Goal: Task Accomplishment & Management: Use online tool/utility

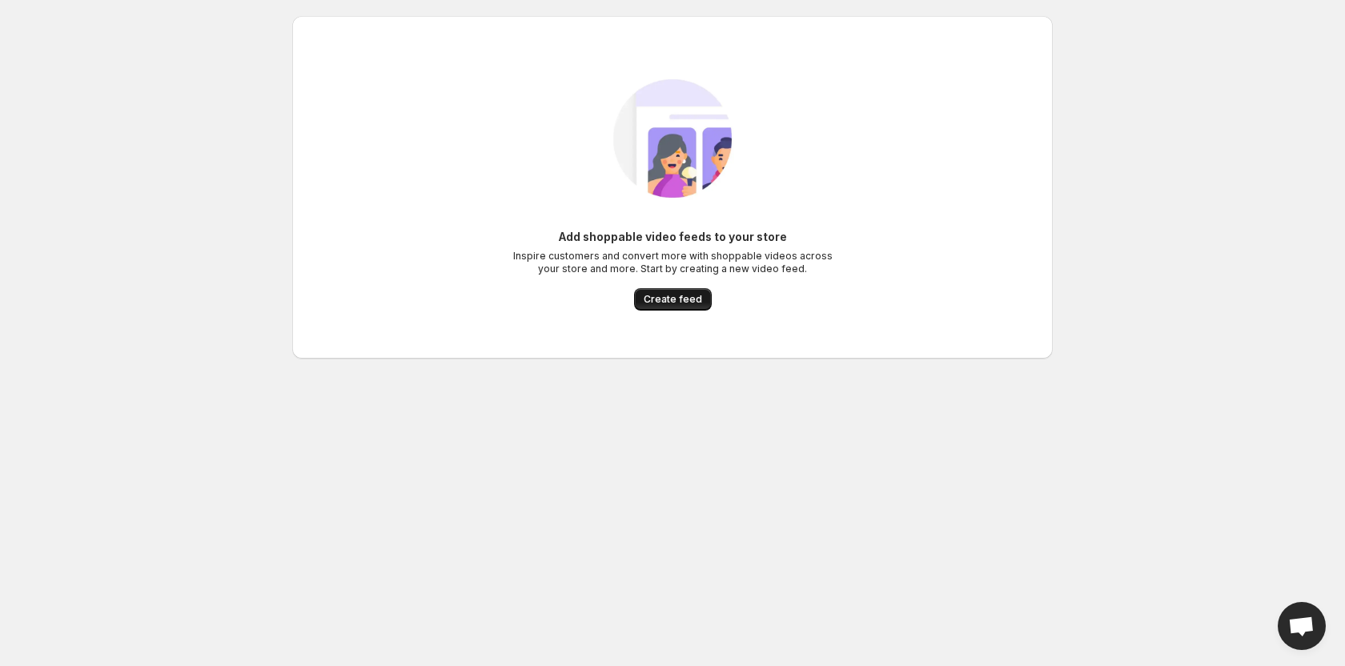
click at [666, 302] on span "Create feed" at bounding box center [673, 299] width 58 height 13
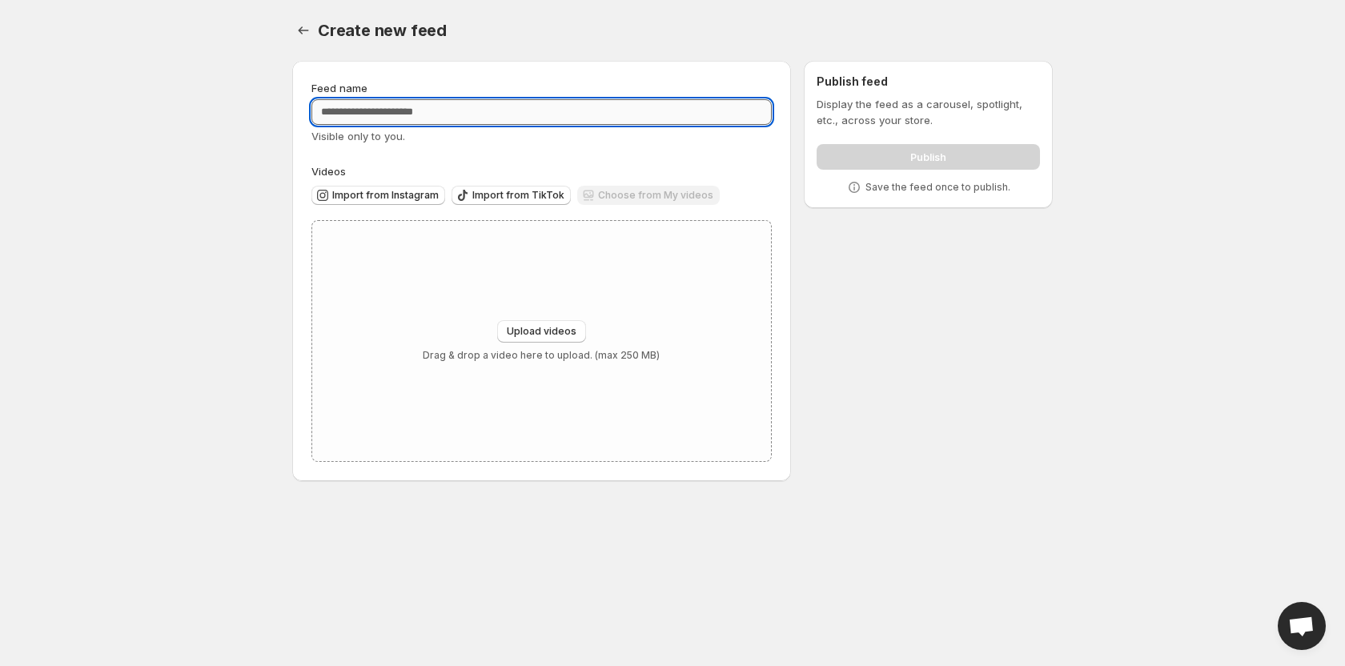
click at [483, 110] on input "Feed name" at bounding box center [541, 112] width 460 height 26
click at [481, 152] on div "Feed name Visible only to you. Videos Import from Instagram Import from TikTok …" at bounding box center [541, 271] width 460 height 382
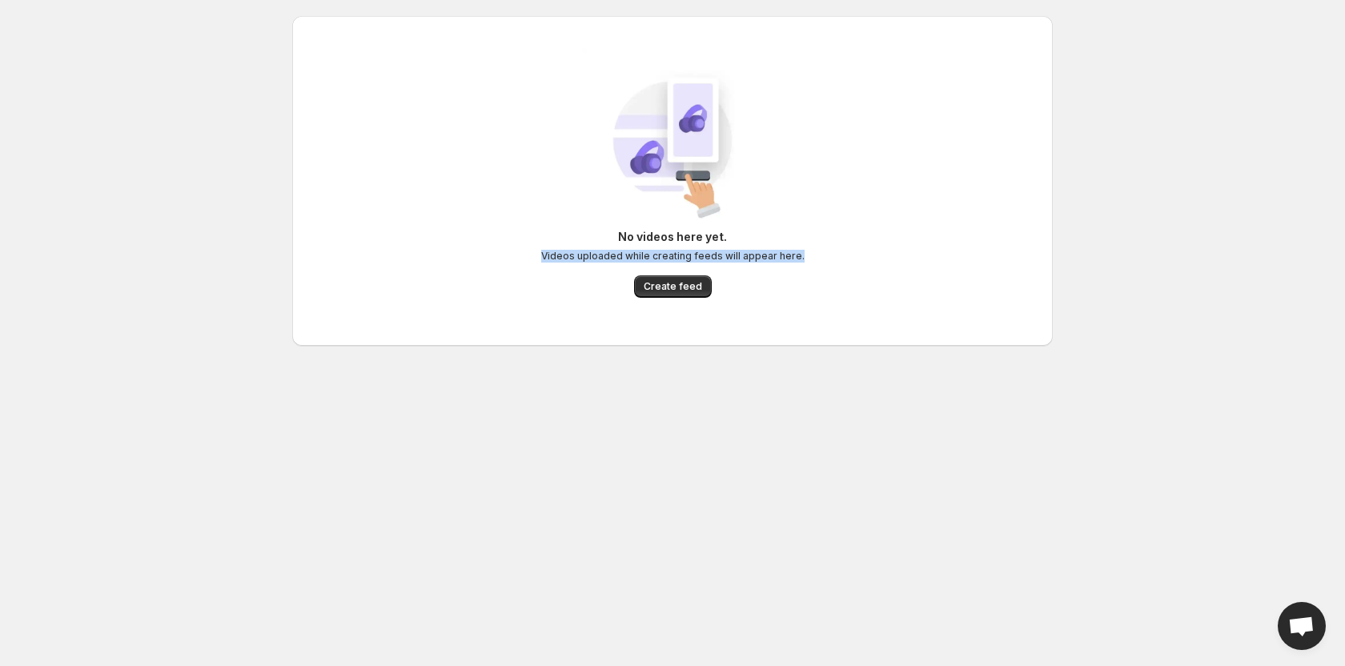
drag, startPoint x: 534, startPoint y: 257, endPoint x: 801, endPoint y: 254, distance: 267.3
click at [801, 254] on div "No videos here yet. Videos uploaded while creating feeds will appear here. Crea…" at bounding box center [672, 181] width 735 height 266
click at [793, 264] on div "No videos here yet. Videos uploaded while creating feeds will appear here. Crea…" at bounding box center [672, 263] width 263 height 69
click at [697, 288] on span "Create feed" at bounding box center [673, 286] width 58 height 13
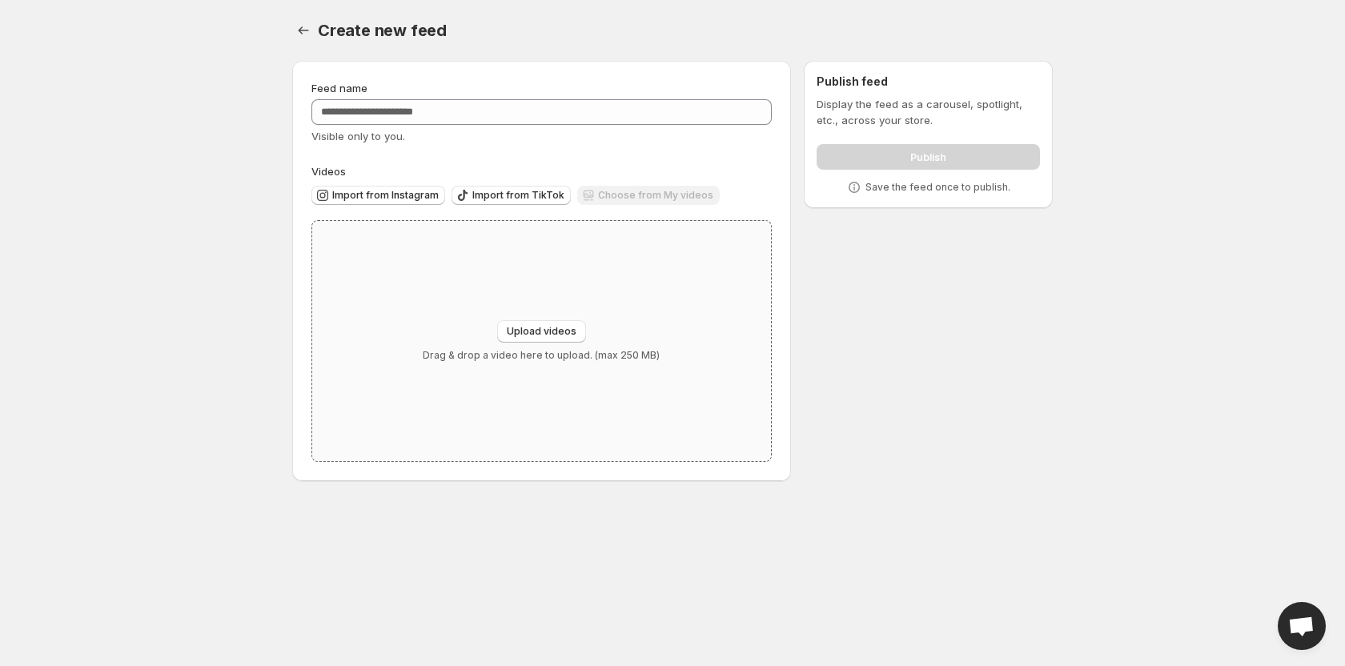
click at [473, 241] on div "Upload videos Drag & drop a video here to upload. (max 250 MB)" at bounding box center [541, 341] width 459 height 240
type input "**********"
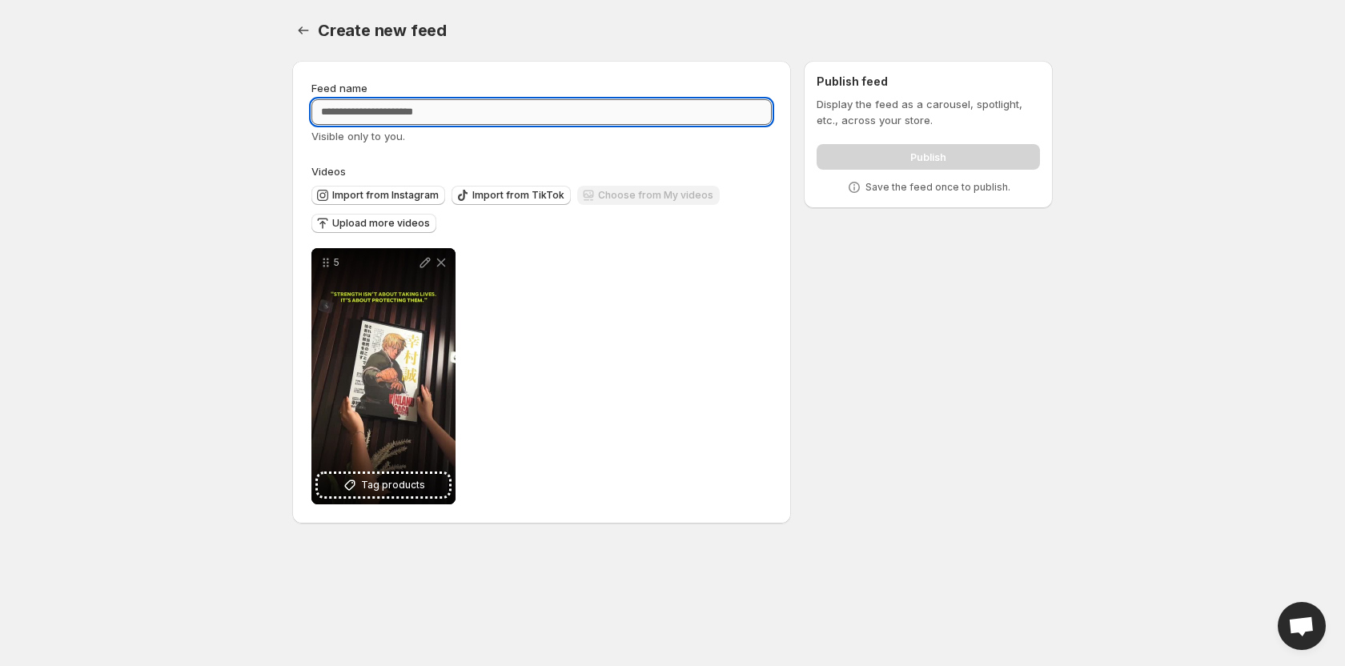
click at [391, 116] on input "Feed name" at bounding box center [541, 112] width 460 height 26
click at [629, 134] on div "Visible only to you." at bounding box center [541, 136] width 460 height 16
click at [582, 109] on input "Feed name" at bounding box center [541, 112] width 460 height 26
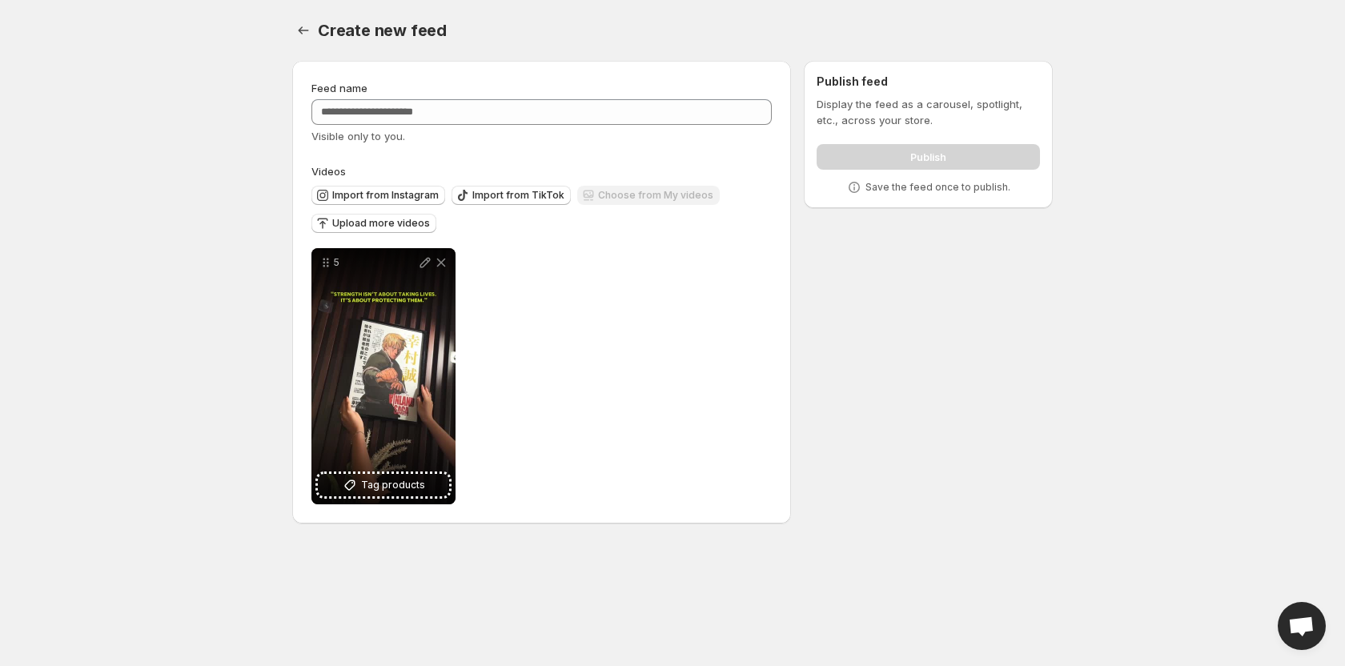
click at [901, 193] on p "Save the feed once to publish." at bounding box center [937, 187] width 145 height 13
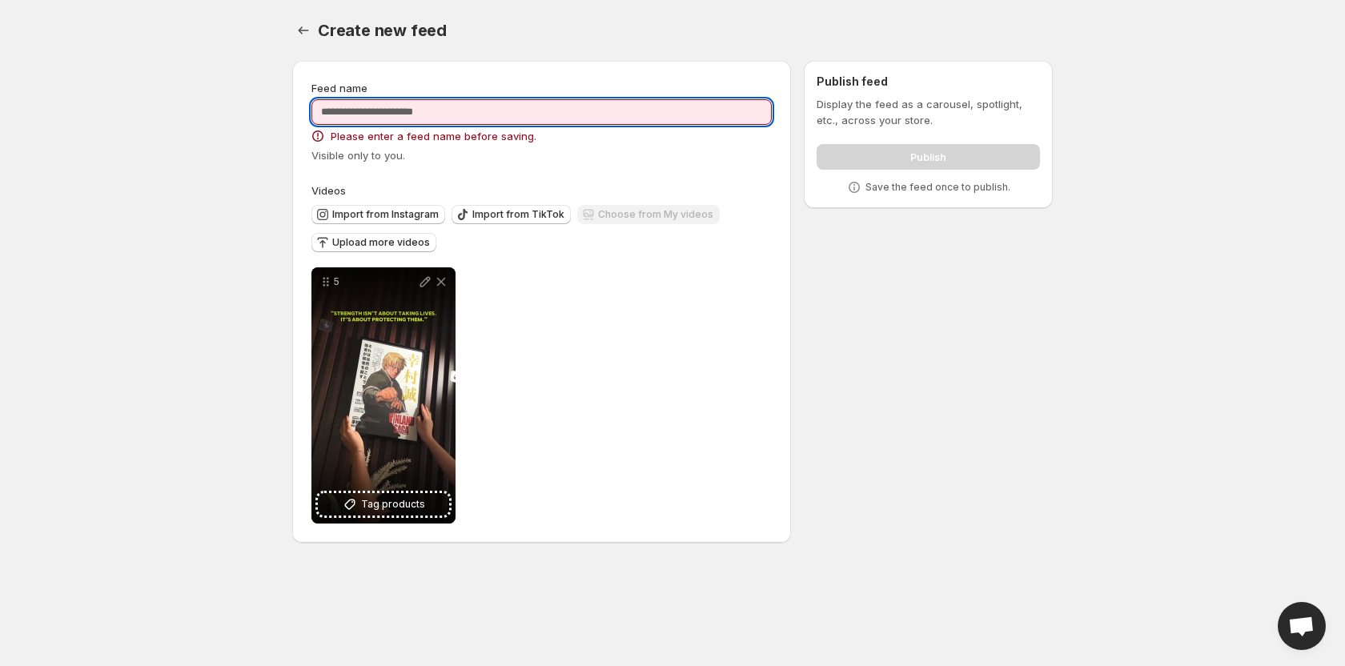
click at [553, 99] on input "Feed name" at bounding box center [541, 112] width 460 height 26
type input "********"
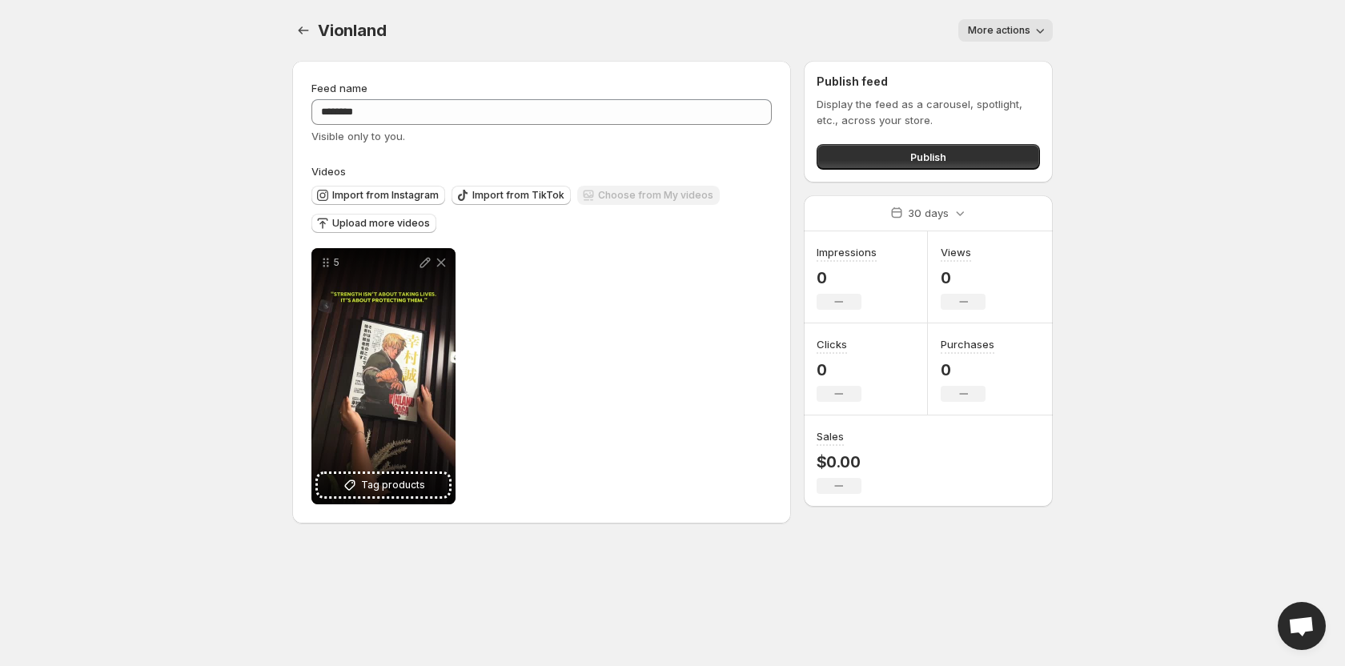
click at [1001, 39] on button "More actions" at bounding box center [1005, 30] width 94 height 22
click at [995, 29] on span "More actions" at bounding box center [999, 30] width 62 height 13
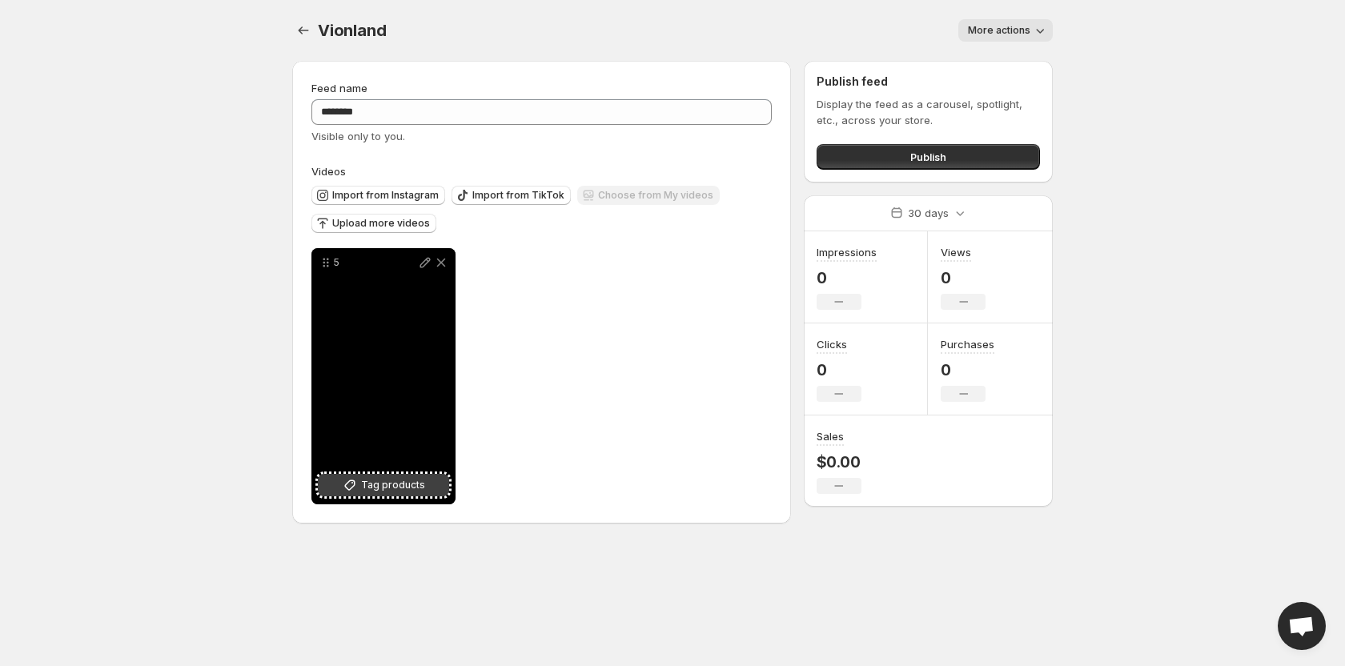
click at [403, 481] on span "Tag products" at bounding box center [393, 485] width 64 height 16
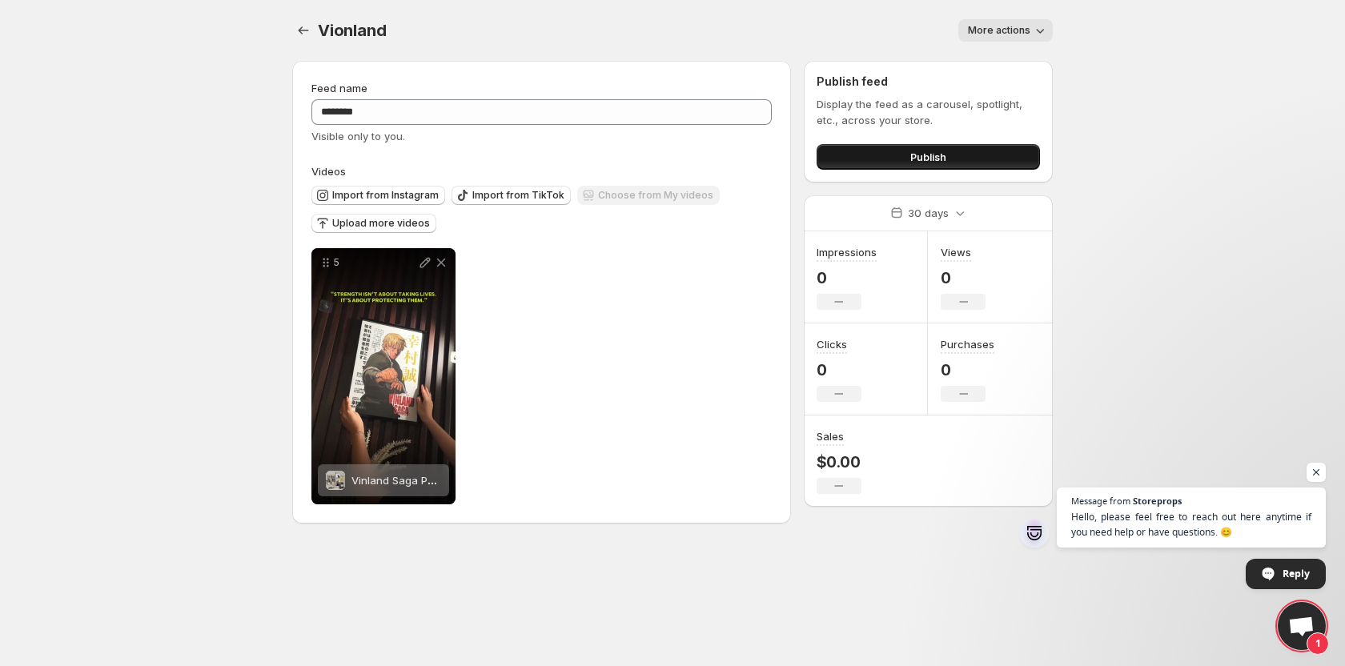
click at [910, 154] on span "Publish" at bounding box center [928, 157] width 36 height 16
click at [377, 218] on span "Upload more videos" at bounding box center [381, 223] width 98 height 13
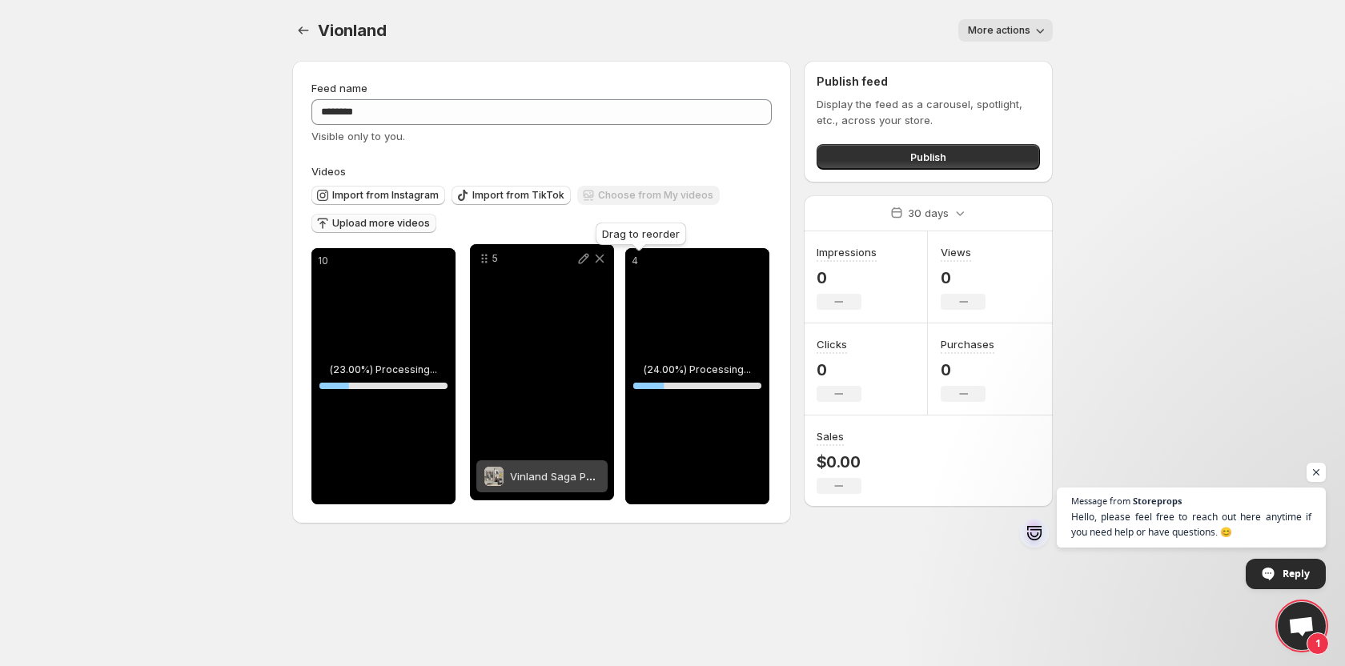
drag, startPoint x: 641, startPoint y: 268, endPoint x: 487, endPoint y: 266, distance: 153.7
click at [487, 265] on icon at bounding box center [484, 259] width 16 height 16
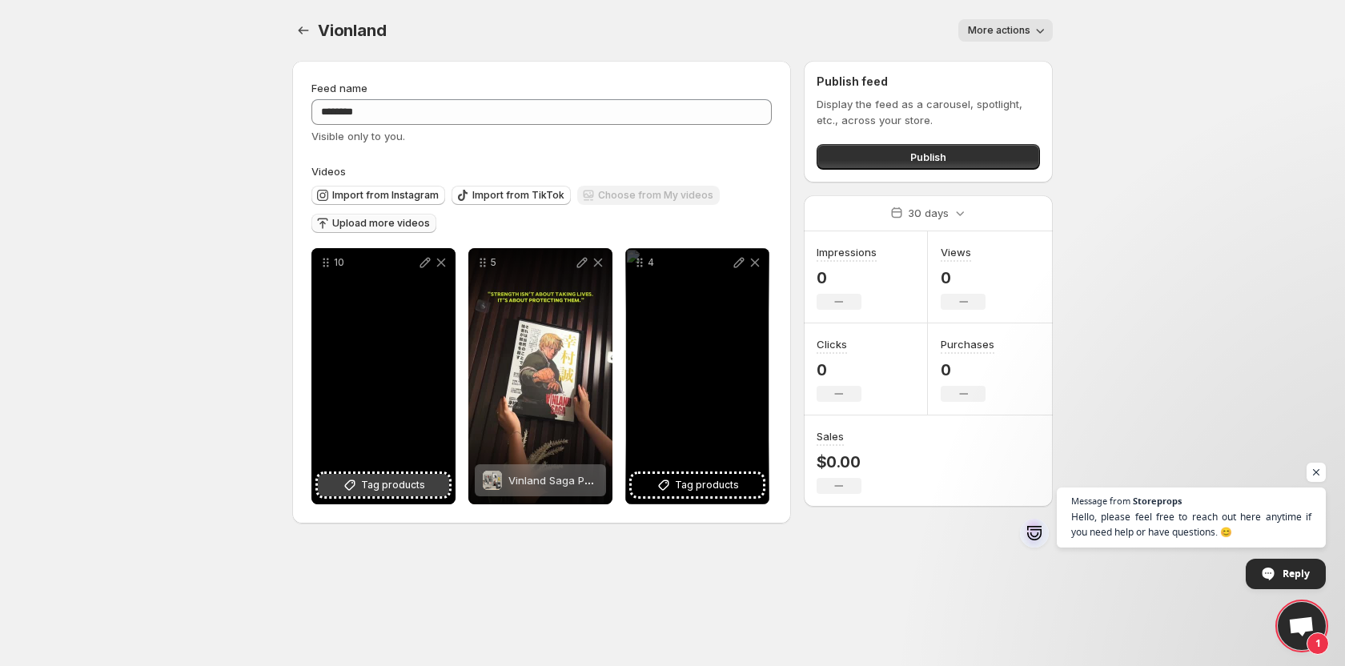
click at [382, 489] on span "Tag products" at bounding box center [393, 485] width 64 height 16
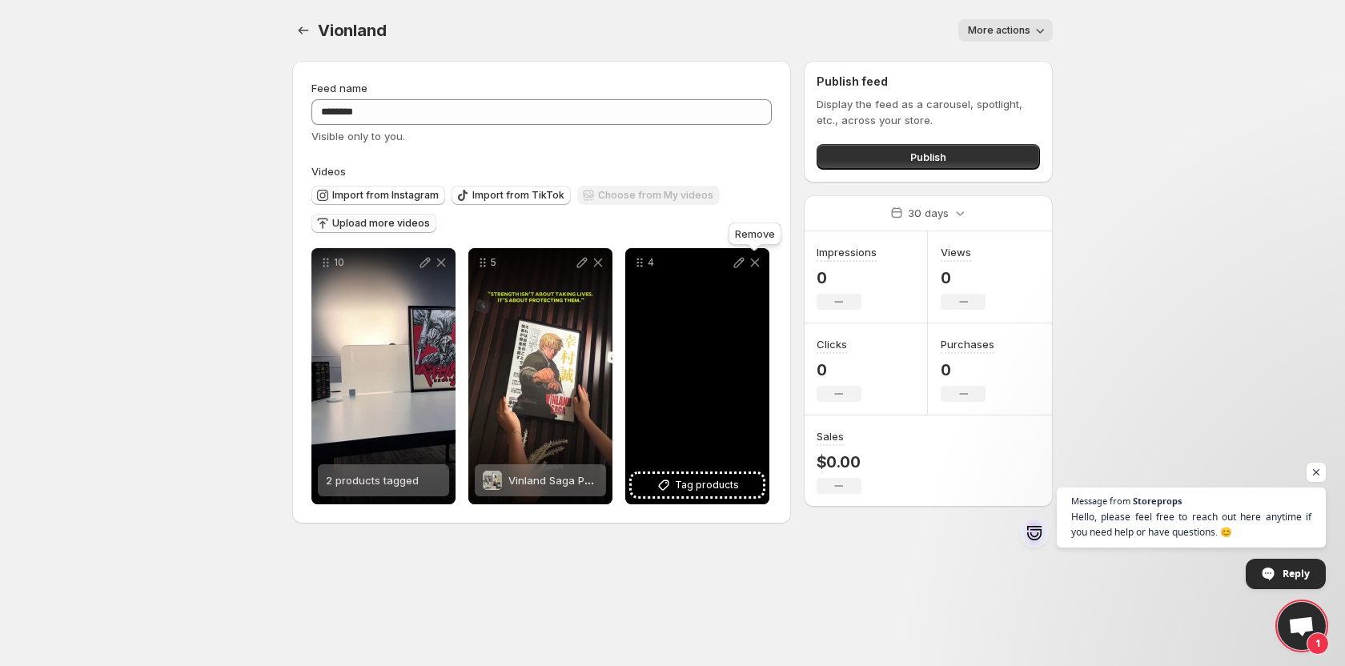
click at [760, 261] on icon at bounding box center [755, 263] width 16 height 16
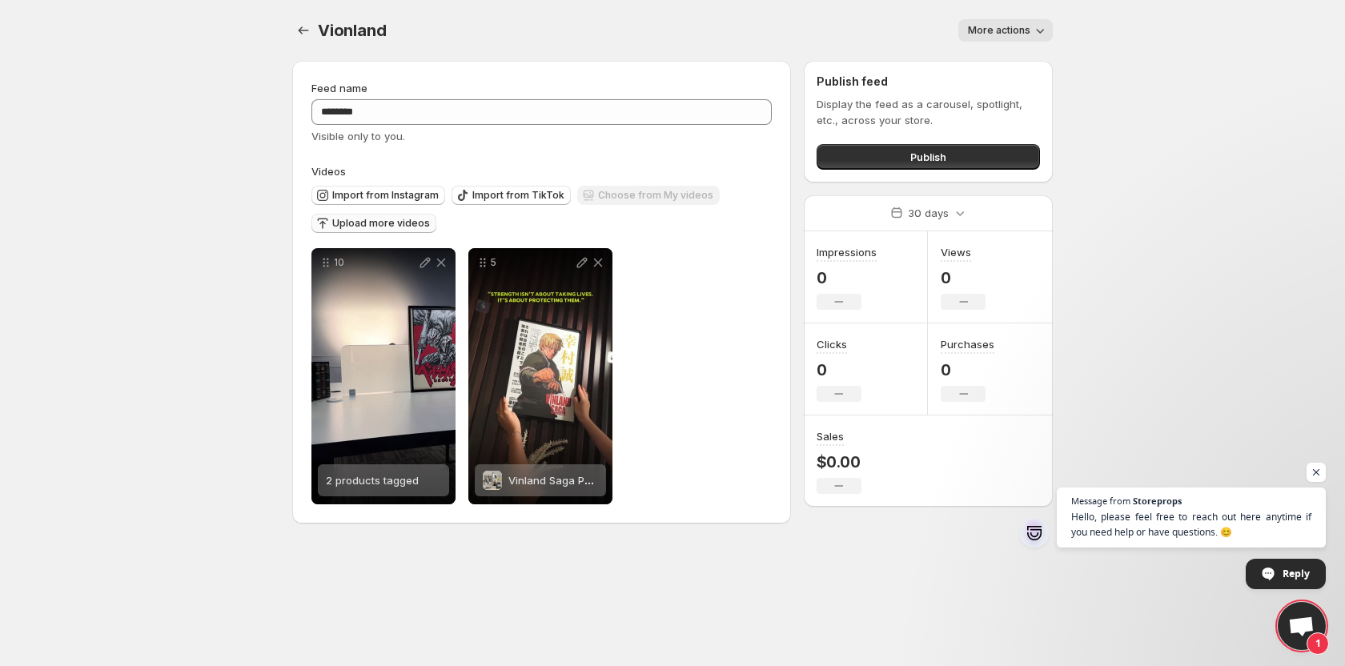
click at [384, 229] on span "Upload more videos" at bounding box center [381, 223] width 98 height 13
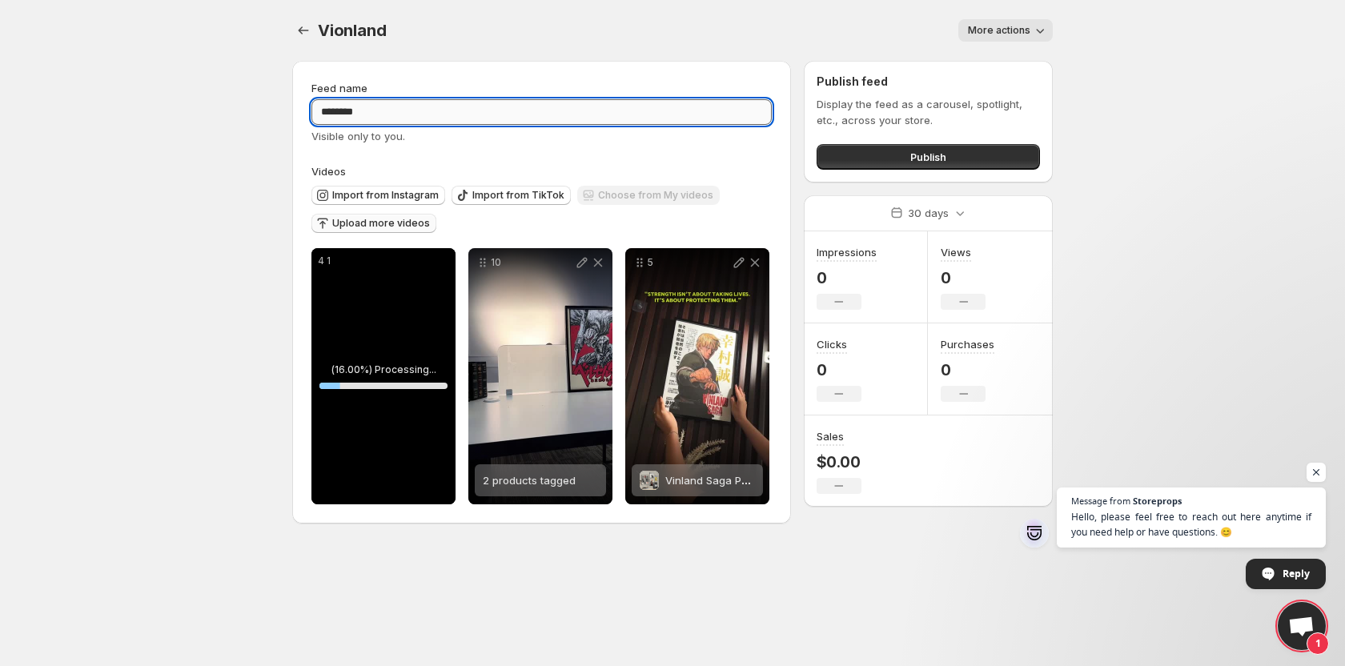
drag, startPoint x: 382, startPoint y: 122, endPoint x: 323, endPoint y: 114, distance: 59.7
click at [323, 114] on input "********" at bounding box center [541, 112] width 460 height 26
type input "********"
click at [294, 178] on div "Feed name ******** Visible only to you. Videos Import from Instagram Import fro…" at bounding box center [541, 292] width 499 height 463
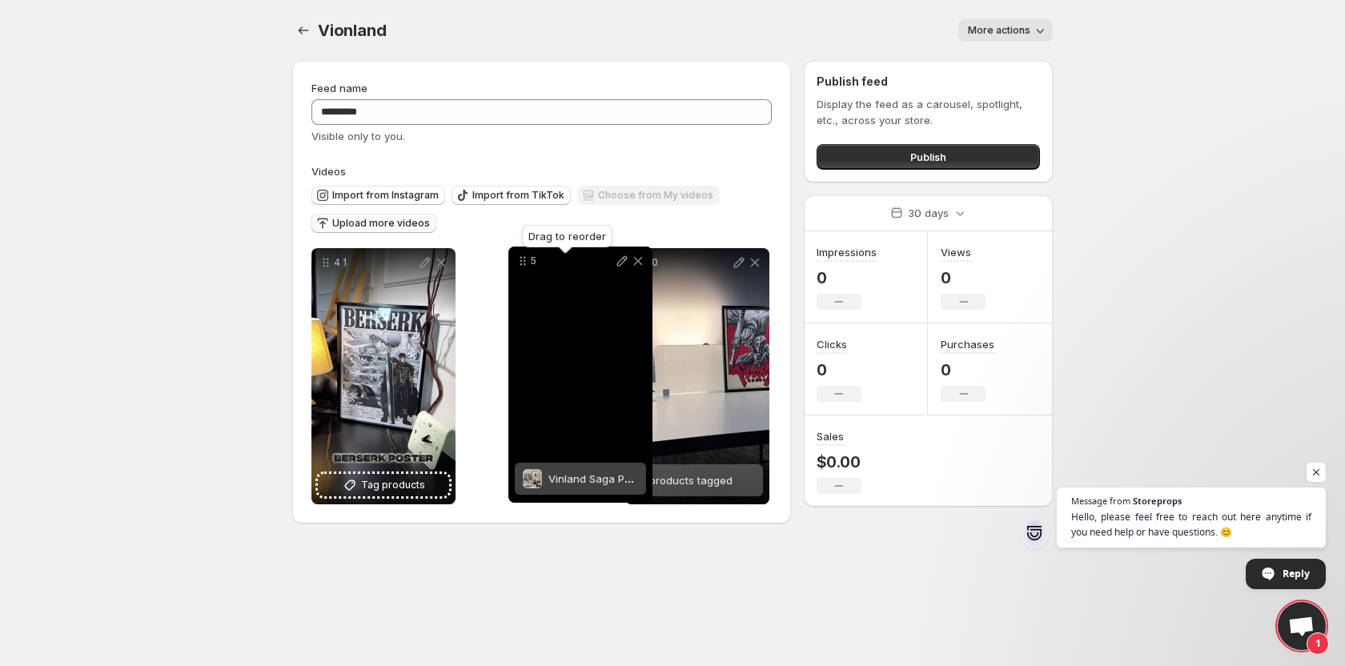
drag, startPoint x: 636, startPoint y: 264, endPoint x: 484, endPoint y: 255, distance: 152.4
click at [515, 255] on icon at bounding box center [523, 261] width 16 height 16
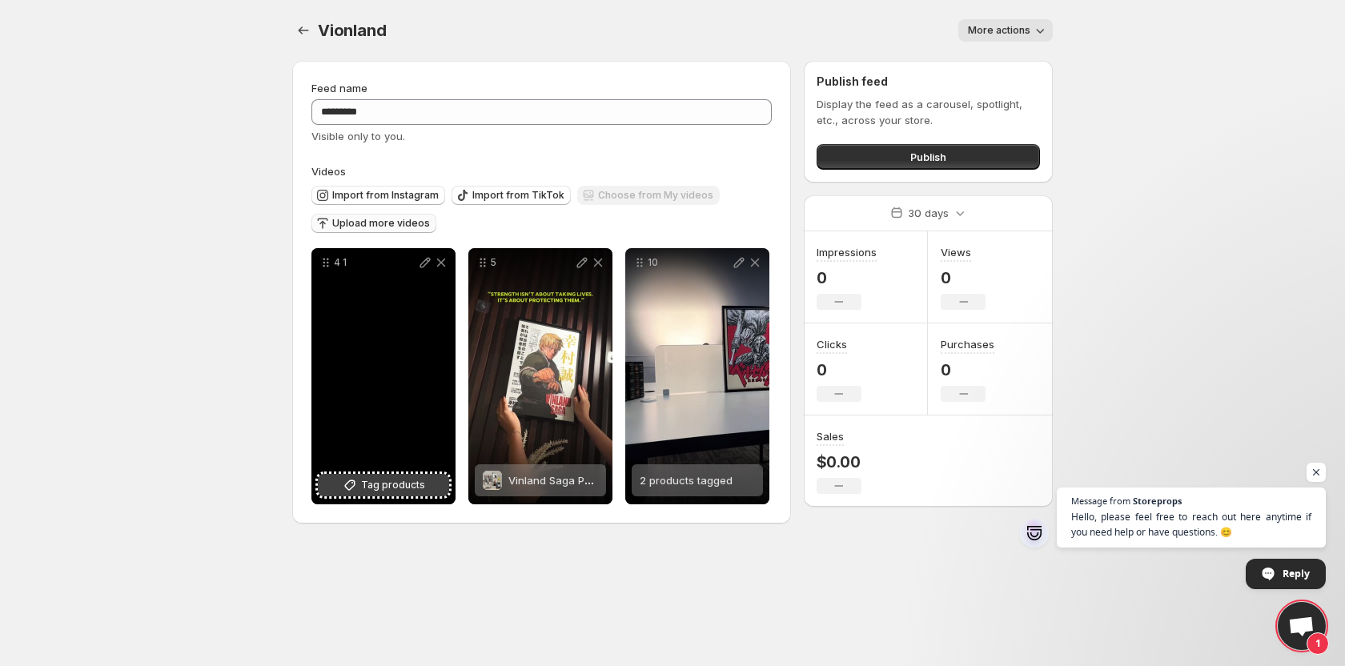
click at [390, 481] on span "Tag products" at bounding box center [393, 485] width 64 height 16
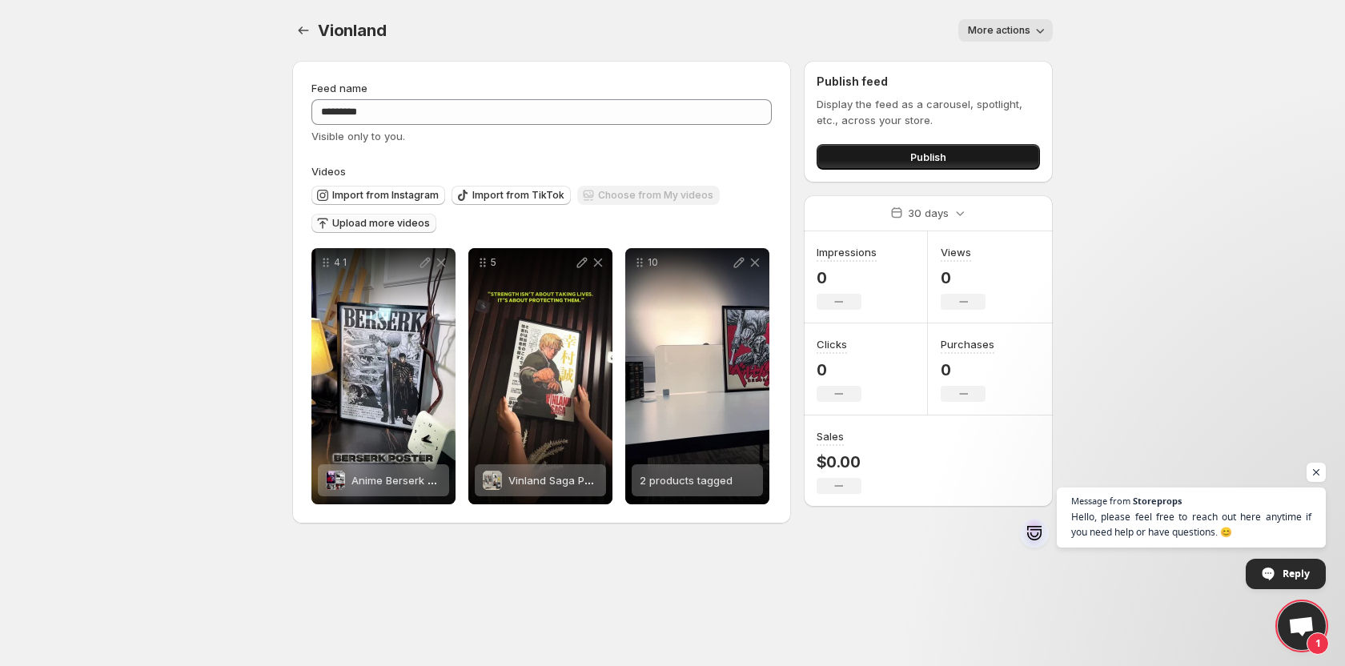
click at [872, 160] on button "Publish" at bounding box center [927, 157] width 223 height 26
click at [989, 31] on span "More actions" at bounding box center [999, 30] width 62 height 13
drag, startPoint x: 885, startPoint y: 24, endPoint x: 888, endPoint y: 71, distance: 47.3
click at [883, 24] on div "More actions" at bounding box center [730, 30] width 644 height 22
click at [911, 155] on span "Publish" at bounding box center [928, 157] width 36 height 16
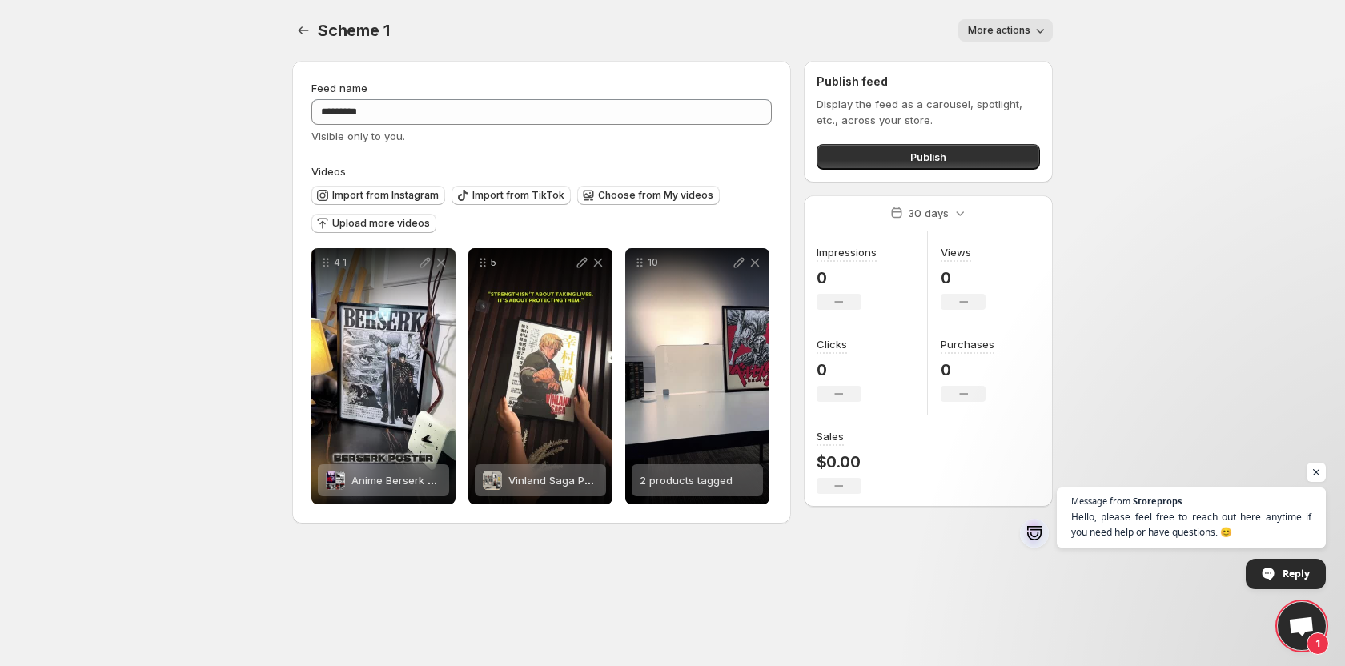
click at [975, 25] on span "More actions" at bounding box center [999, 30] width 62 height 13
drag, startPoint x: 900, startPoint y: 14, endPoint x: 899, endPoint y: 41, distance: 26.4
click at [899, 14] on div "Scheme 1 . This page is ready Scheme 1 More actions More actions More actions" at bounding box center [672, 30] width 760 height 61
click at [903, 146] on button "Publish" at bounding box center [927, 157] width 223 height 26
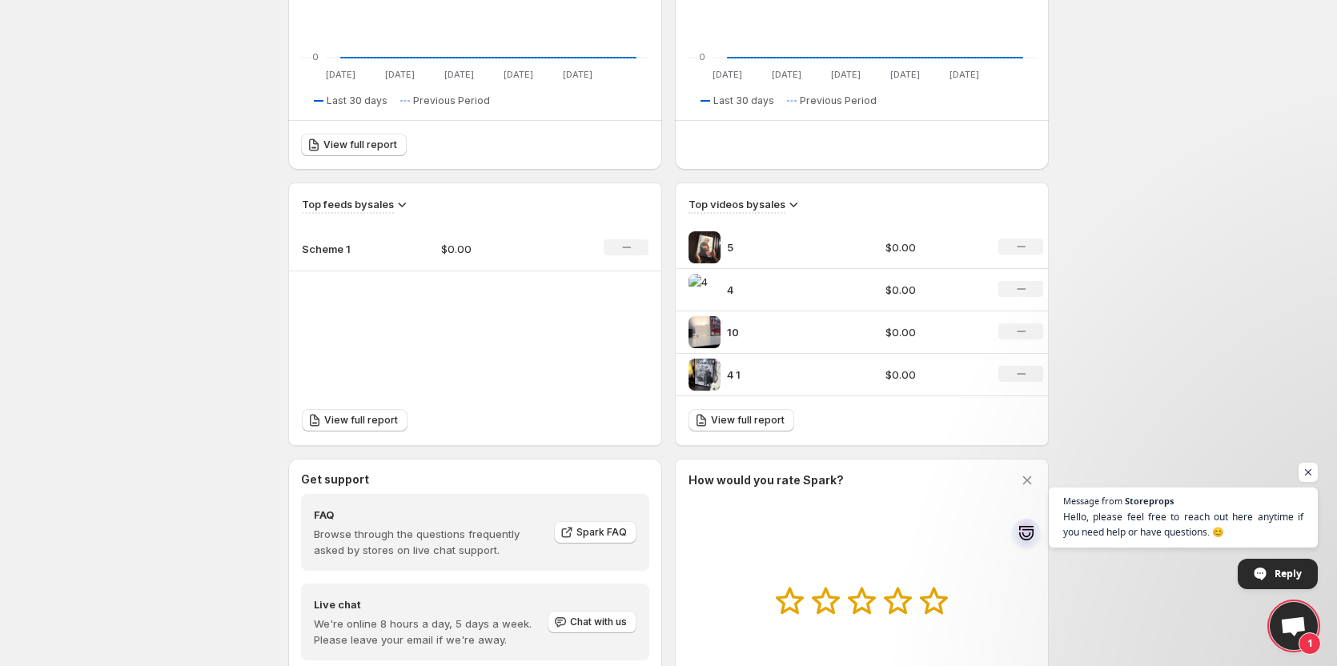
scroll to position [400, 0]
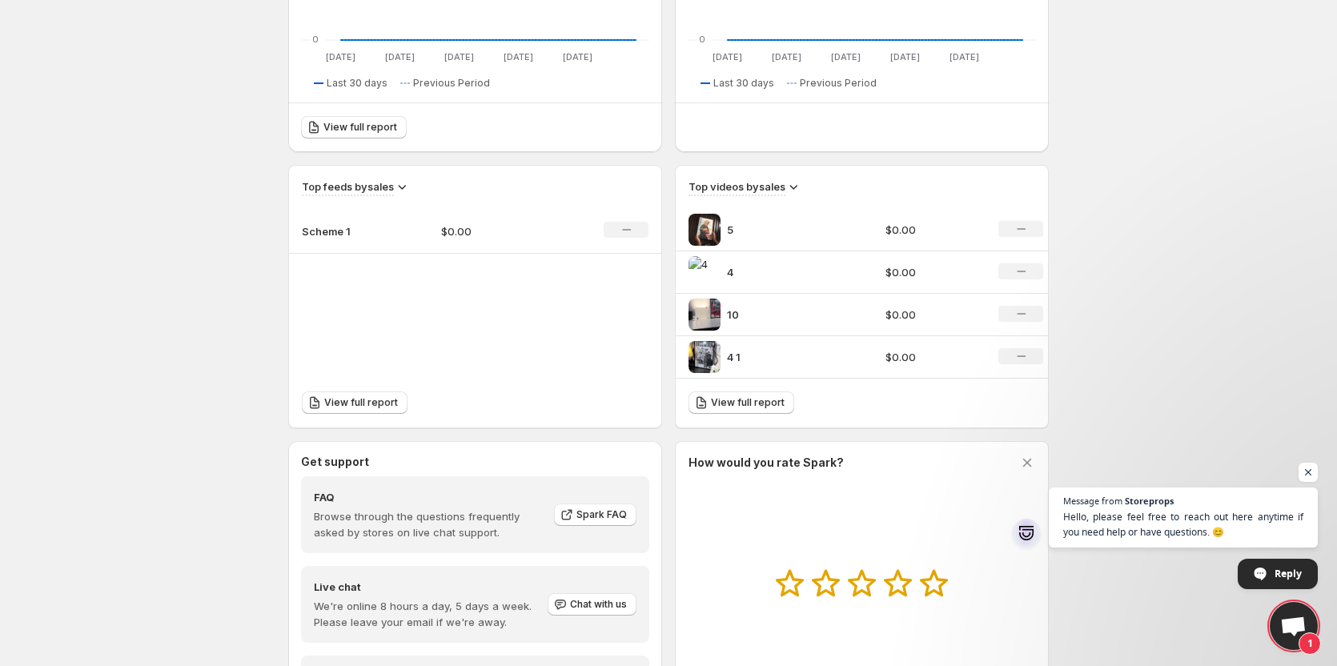
click at [825, 363] on p "4 1" at bounding box center [787, 357] width 120 height 16
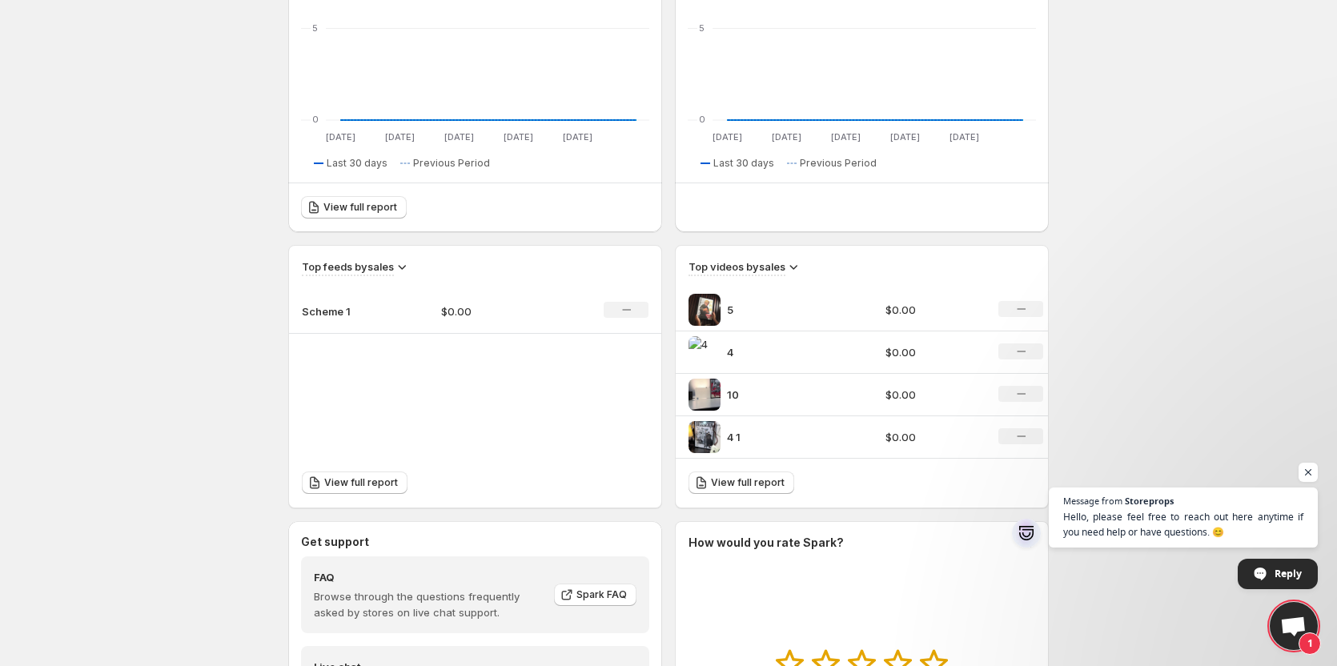
scroll to position [198, 0]
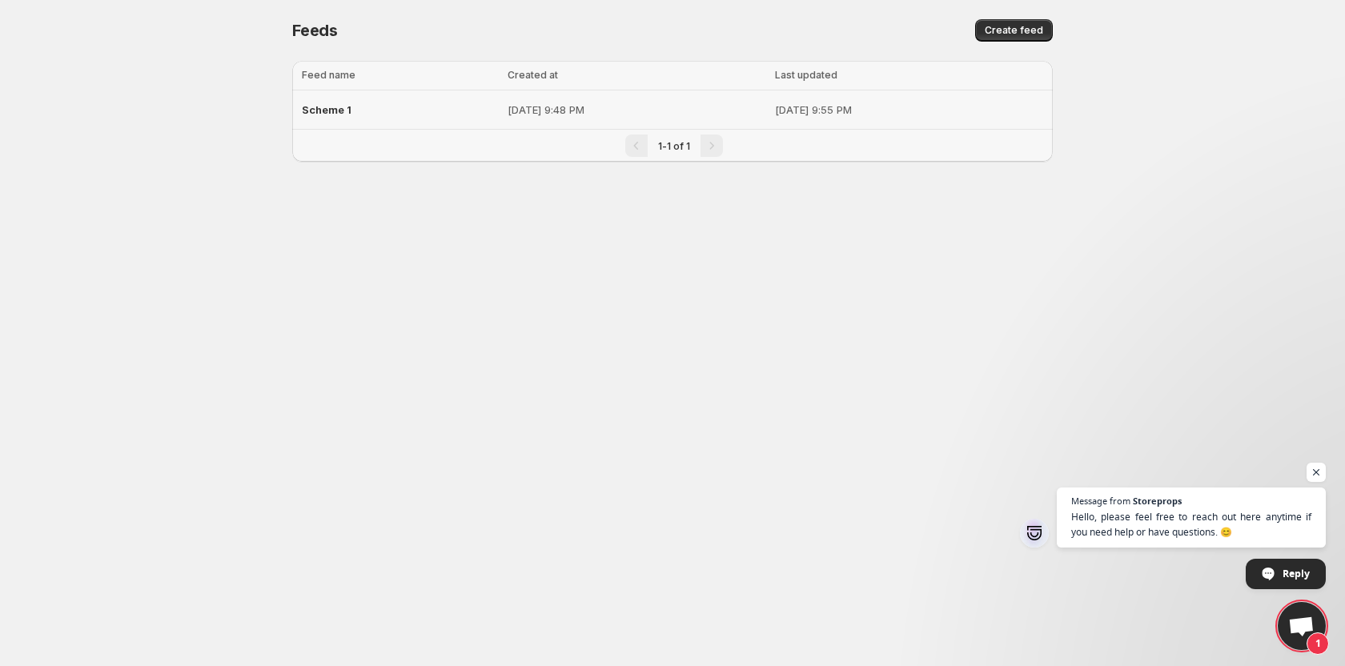
click at [507, 114] on p "[DATE] 9:48 PM" at bounding box center [636, 110] width 258 height 16
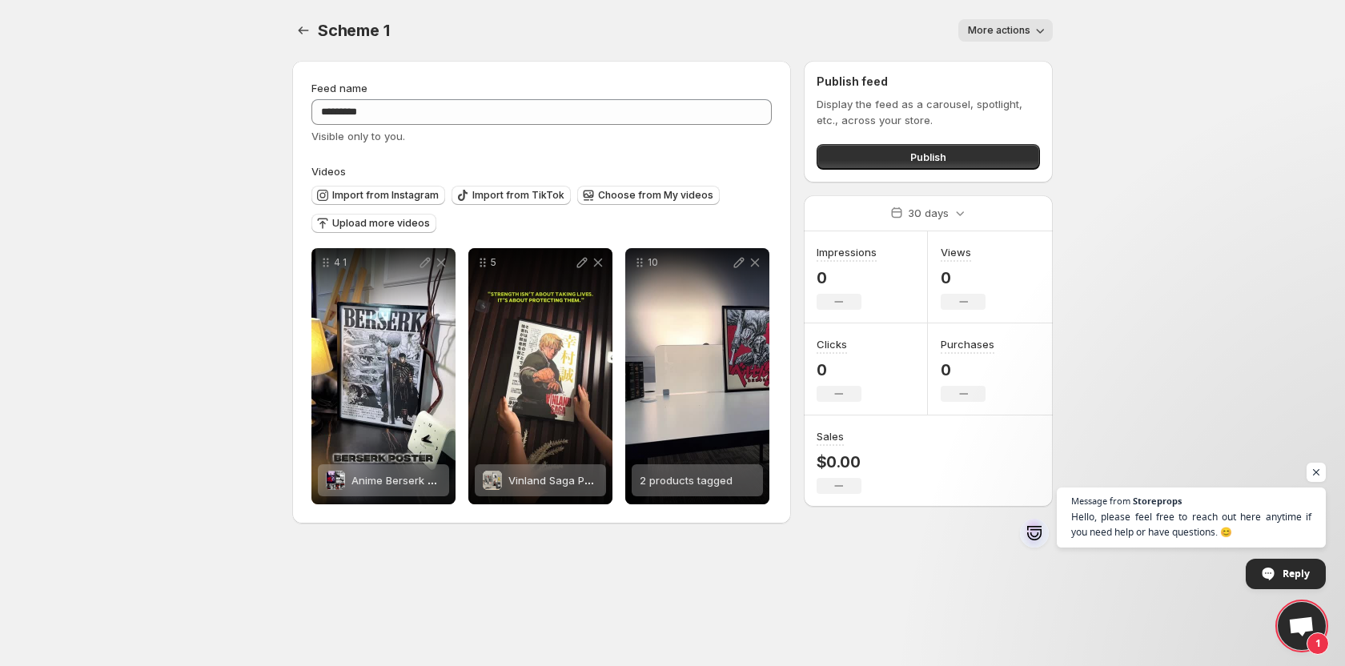
click at [1000, 22] on button "More actions" at bounding box center [1005, 30] width 94 height 22
click at [815, 14] on div "Scheme 1 . This page is ready Scheme 1 More actions More actions More actions" at bounding box center [672, 30] width 760 height 61
click at [297, 28] on icon "Settings" at bounding box center [303, 30] width 16 height 16
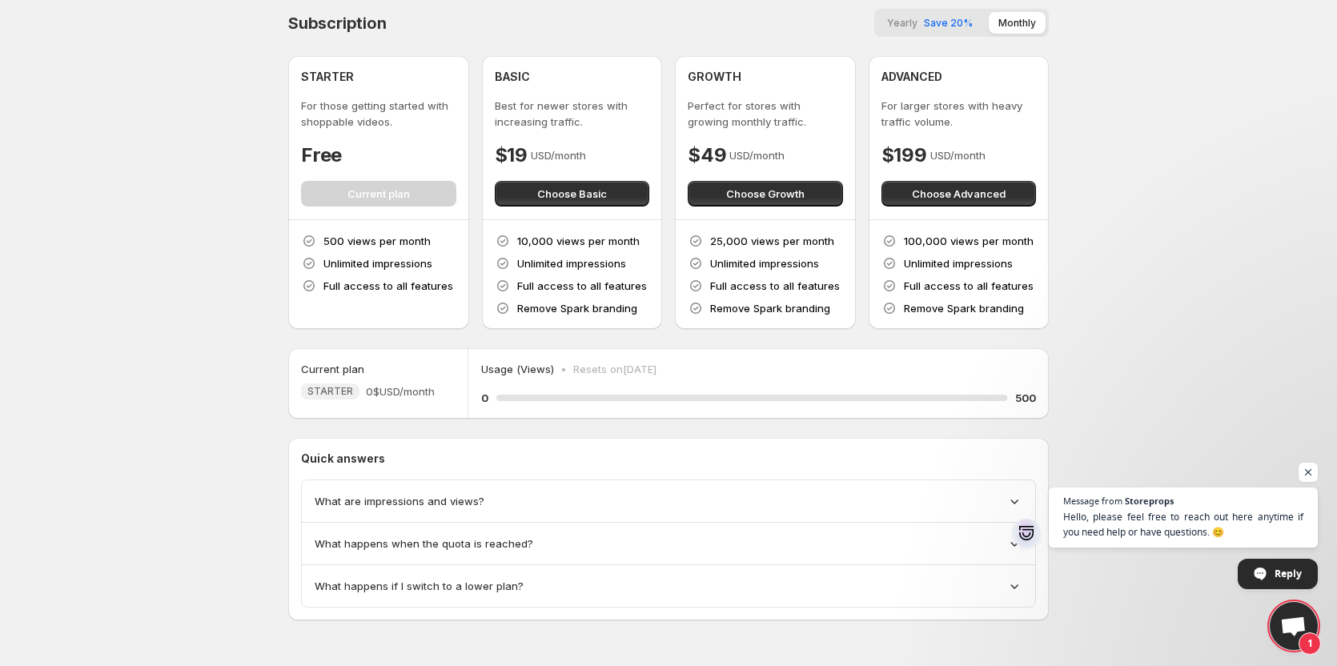
scroll to position [8, 0]
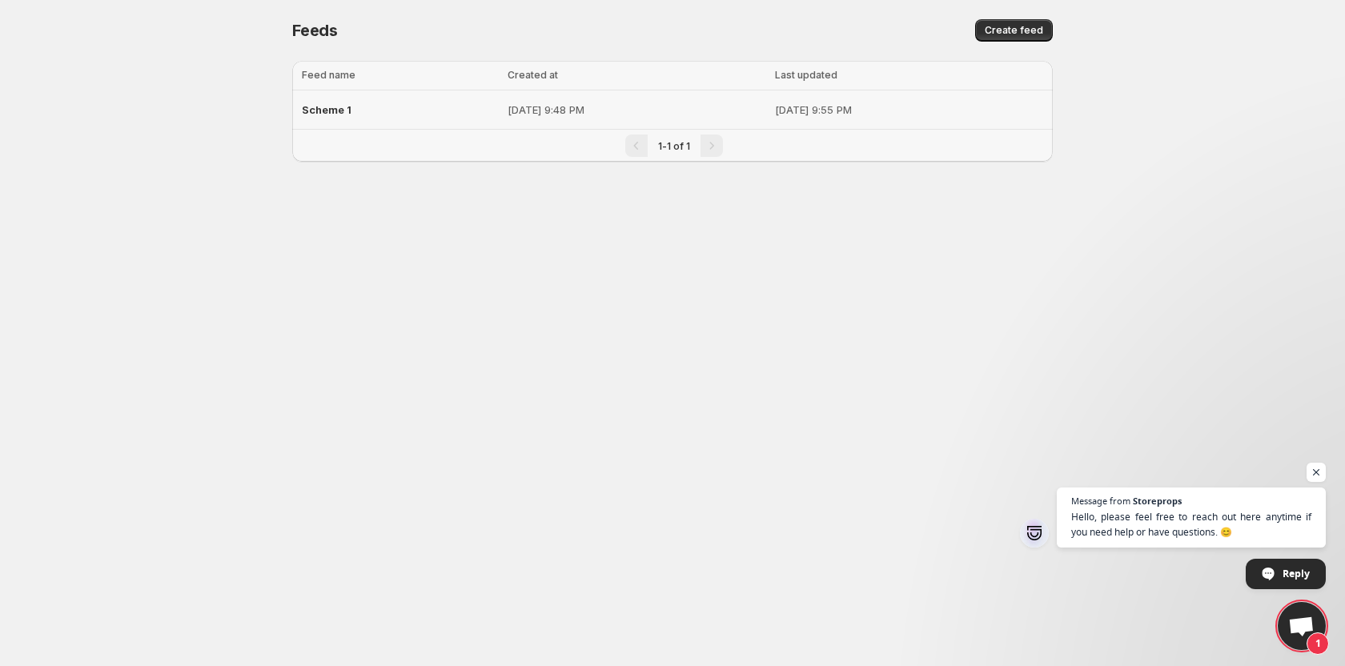
click at [550, 114] on p "[DATE] 9:48 PM" at bounding box center [636, 110] width 258 height 16
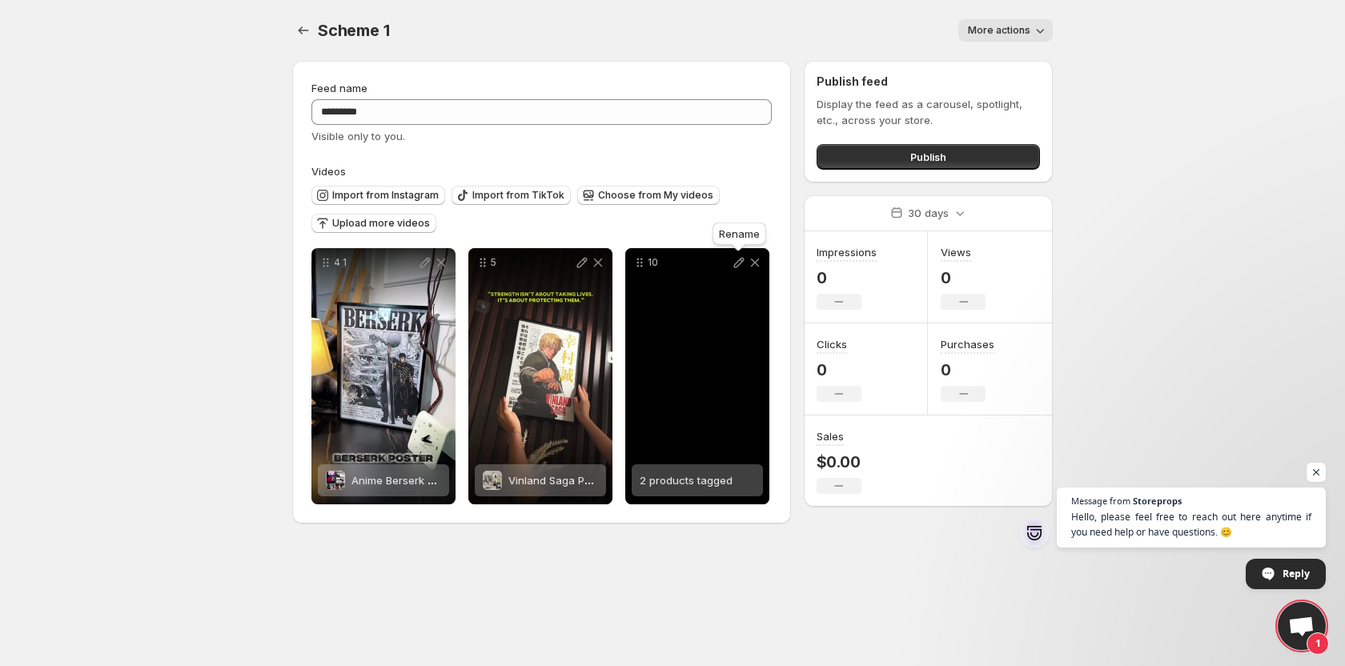
click at [734, 258] on icon at bounding box center [739, 263] width 16 height 16
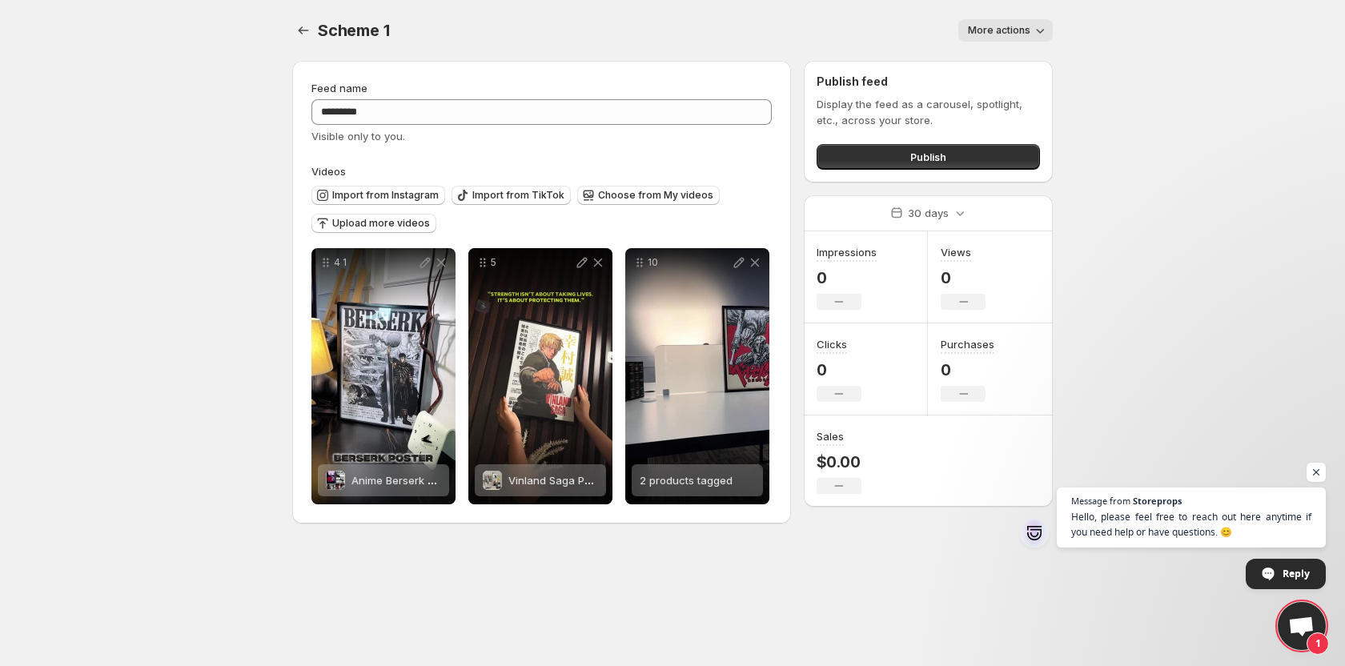
click at [1245, 143] on body "Home Feeds Videos Subscription Settings Scheme 1 . This page is ready Scheme 1 …" at bounding box center [672, 333] width 1345 height 666
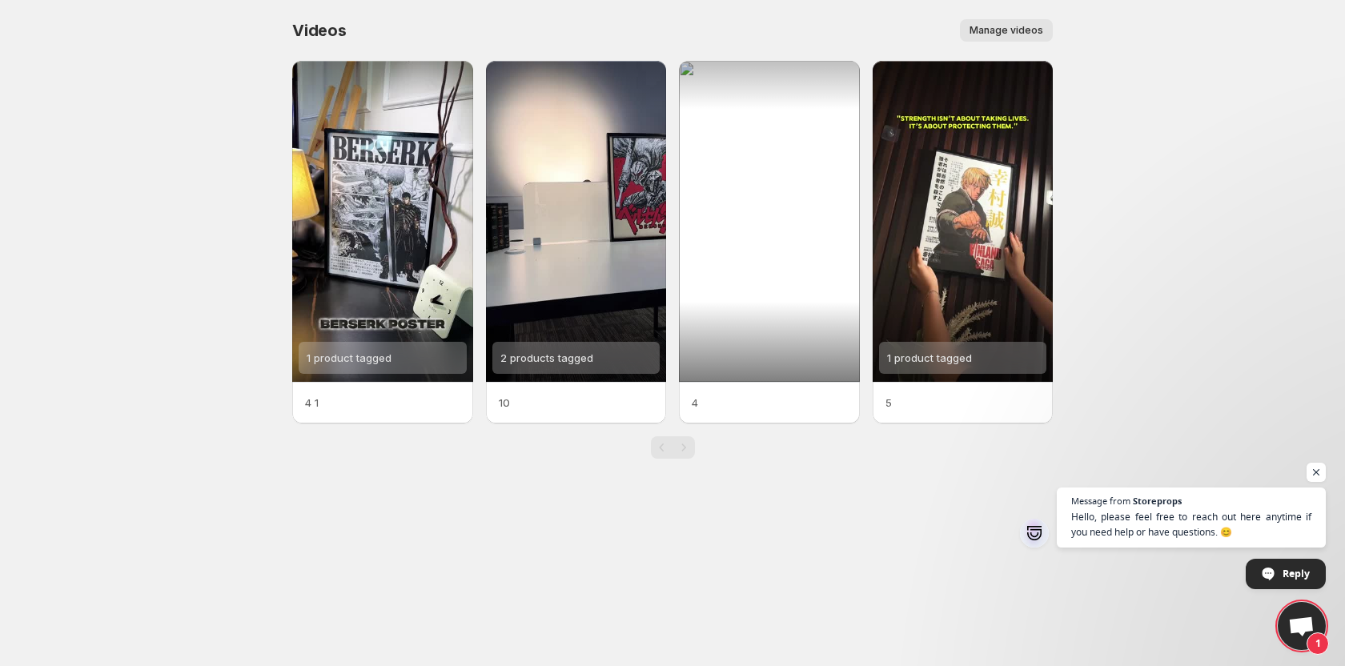
click at [1035, 37] on button "Manage videos" at bounding box center [1006, 30] width 93 height 22
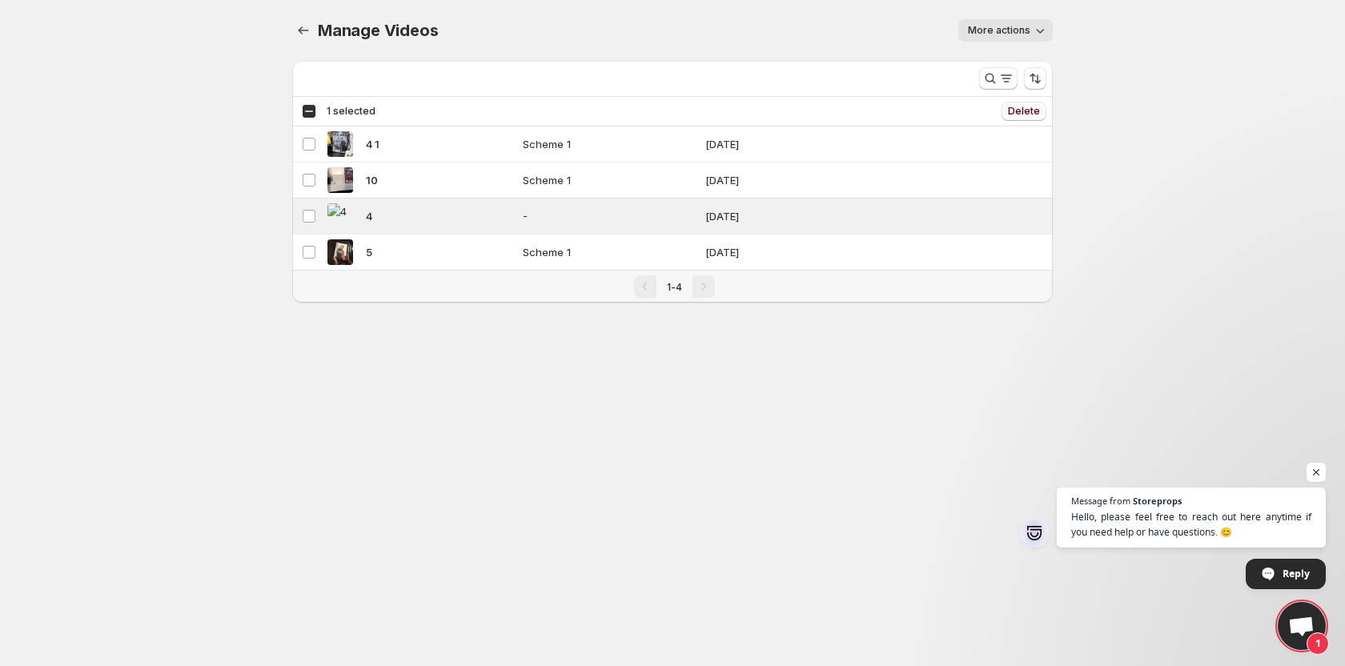
click at [1015, 114] on span "Delete" at bounding box center [1024, 111] width 32 height 13
